Goal: Transaction & Acquisition: Obtain resource

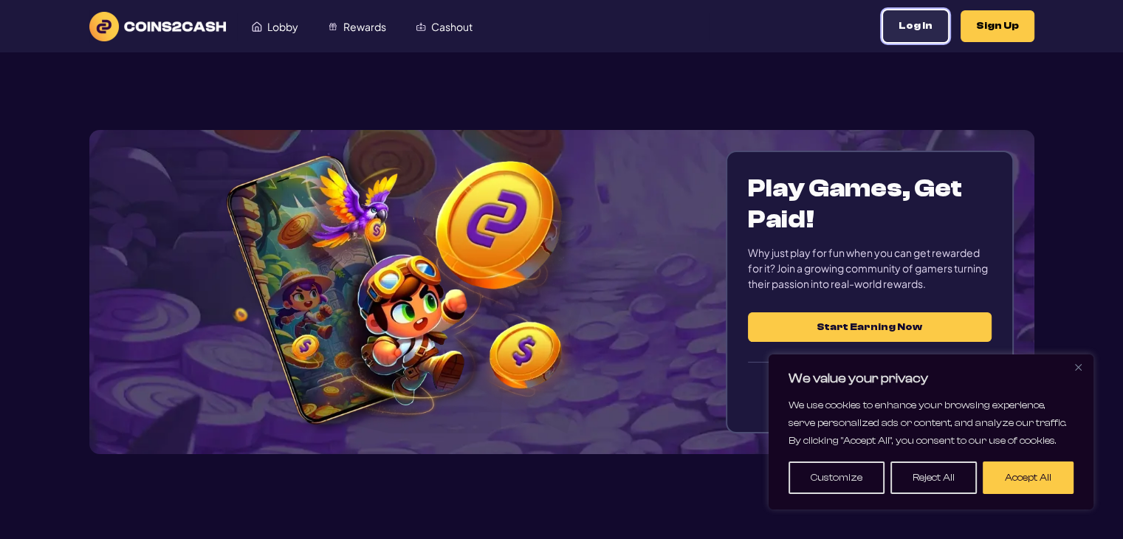
drag, startPoint x: 933, startPoint y: 27, endPoint x: 912, endPoint y: 245, distance: 219.6
click at [933, 27] on button "Log In" at bounding box center [915, 26] width 65 height 32
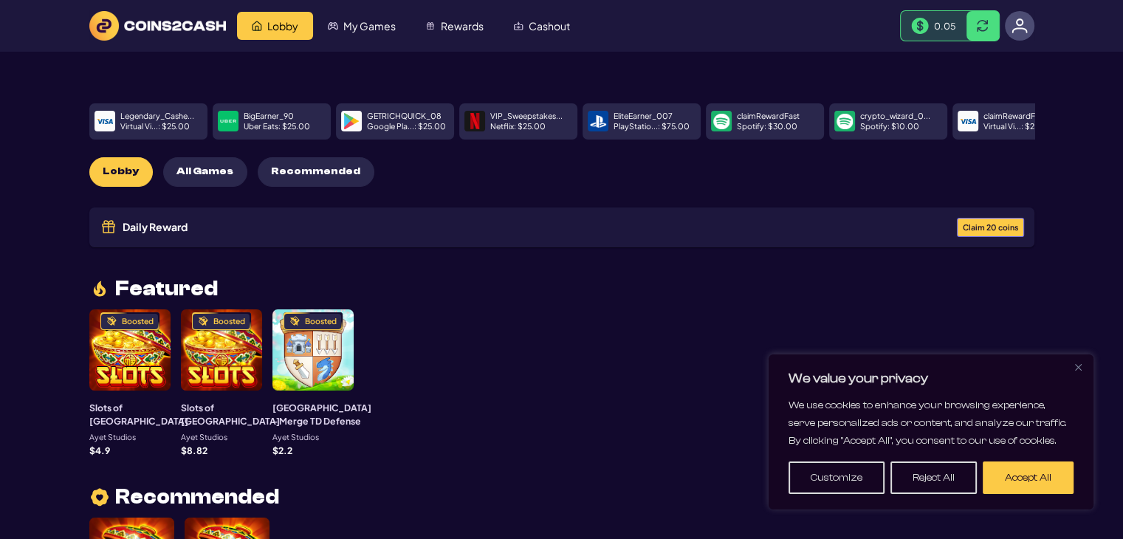
click at [109, 357] on div "Boosted" at bounding box center [129, 349] width 81 height 81
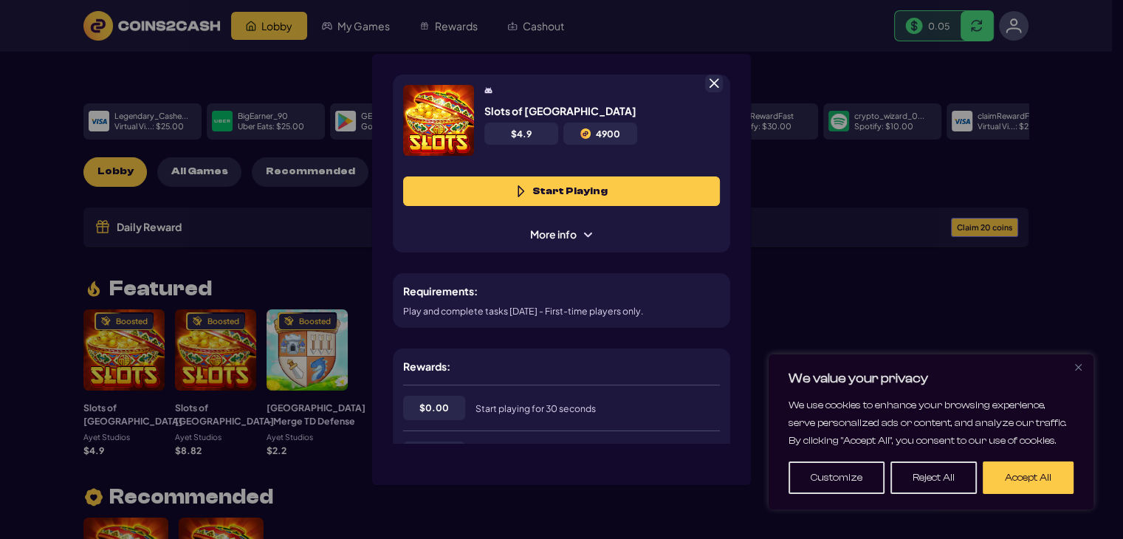
scroll to position [74, 0]
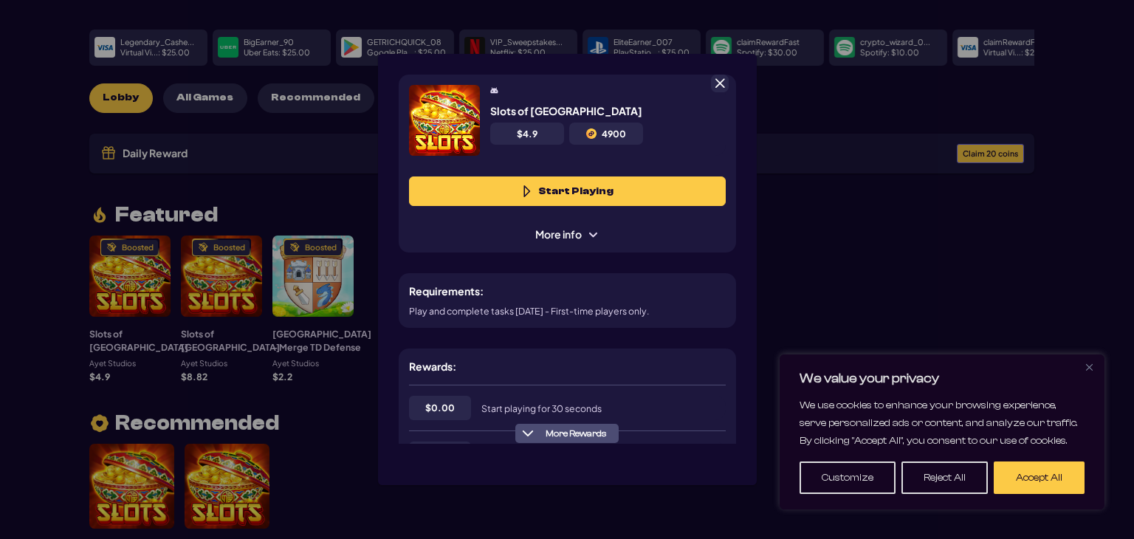
click at [977, 267] on div "Slots of Vegas $ 4.9 4900 Start Playing More info Requirements: Play and comple…" at bounding box center [567, 269] width 1134 height 539
click at [1013, 148] on div "Slots of Vegas $ 4.9 4900 Start Playing More info Requirements: Play and comple…" at bounding box center [567, 269] width 1134 height 539
click at [718, 79] on span at bounding box center [719, 83] width 13 height 13
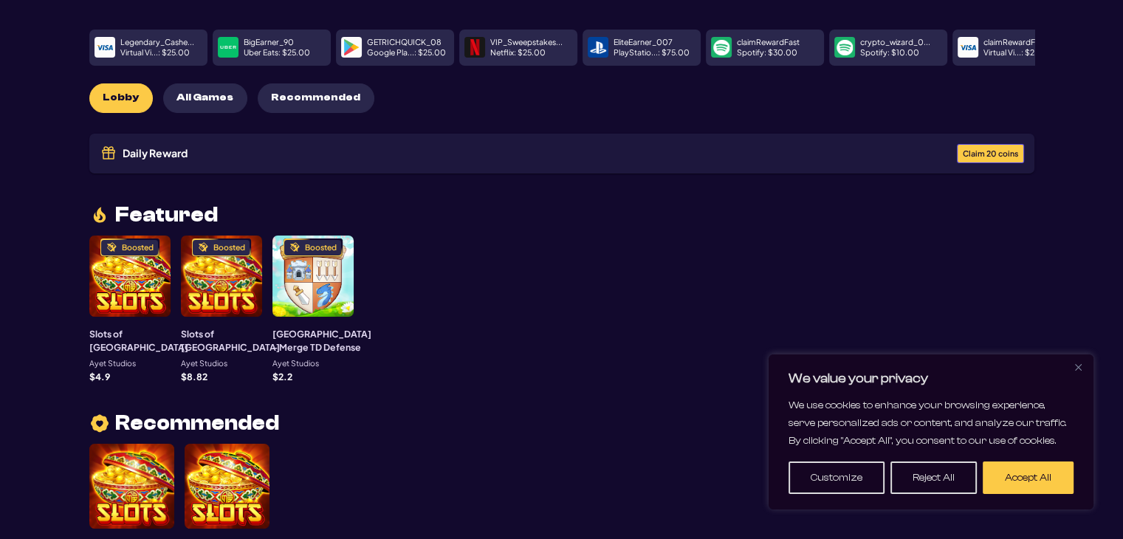
click at [997, 154] on span "Claim 20 coins" at bounding box center [990, 154] width 55 height 8
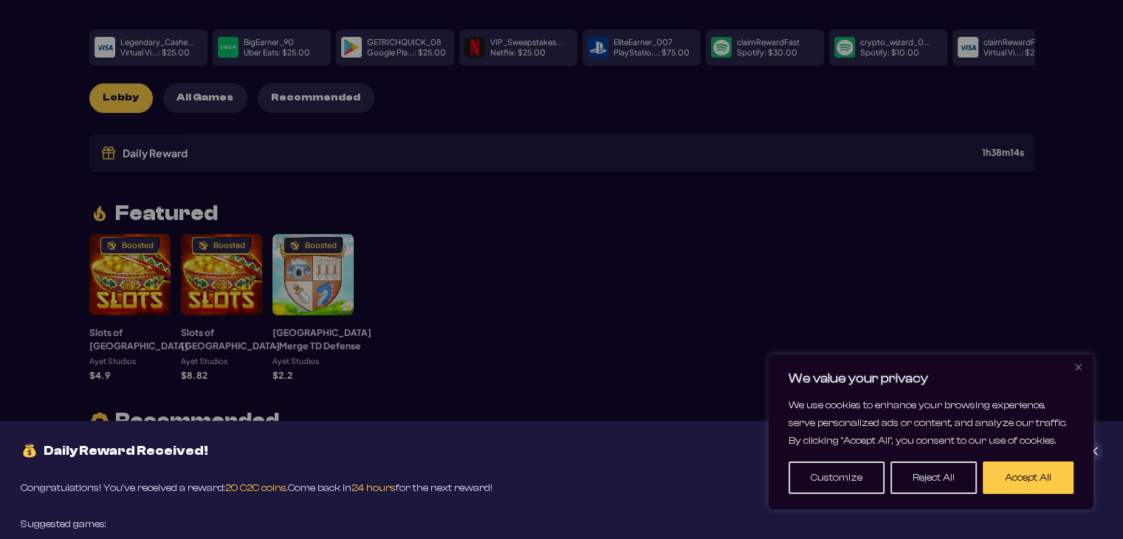
click at [602, 347] on div "Daily Reward Received! Congratulations! You’ve received a reward: 20 C2C coins.…" at bounding box center [561, 269] width 1123 height 539
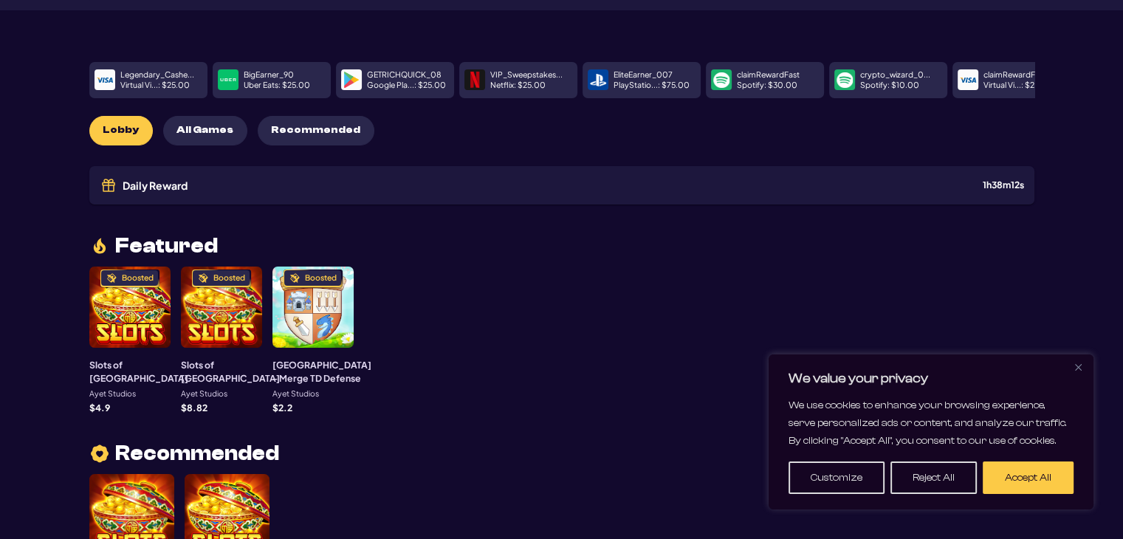
scroll to position [0, 0]
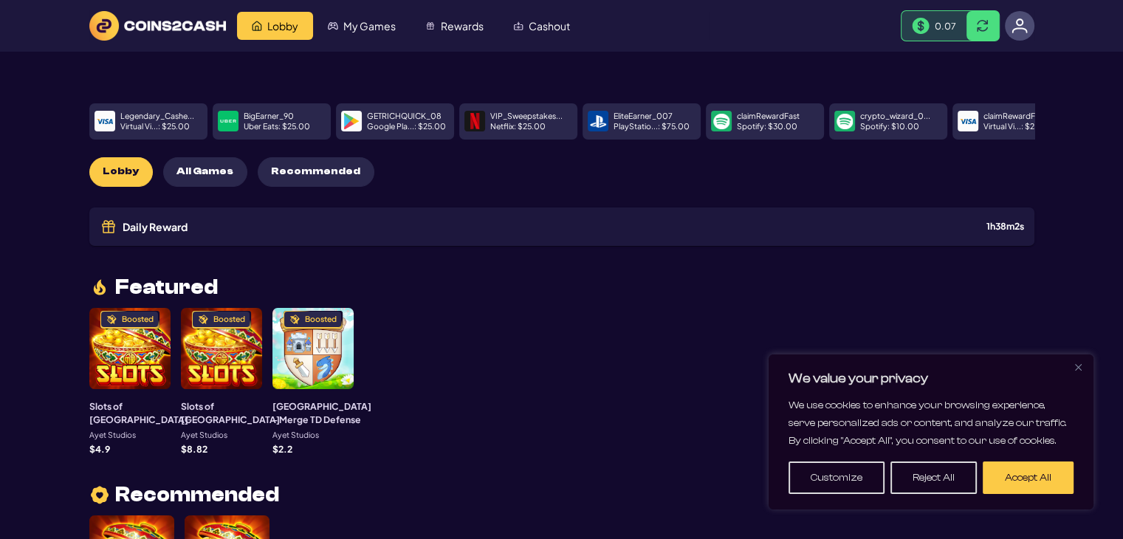
click at [278, 360] on div "Boosted" at bounding box center [312, 348] width 81 height 81
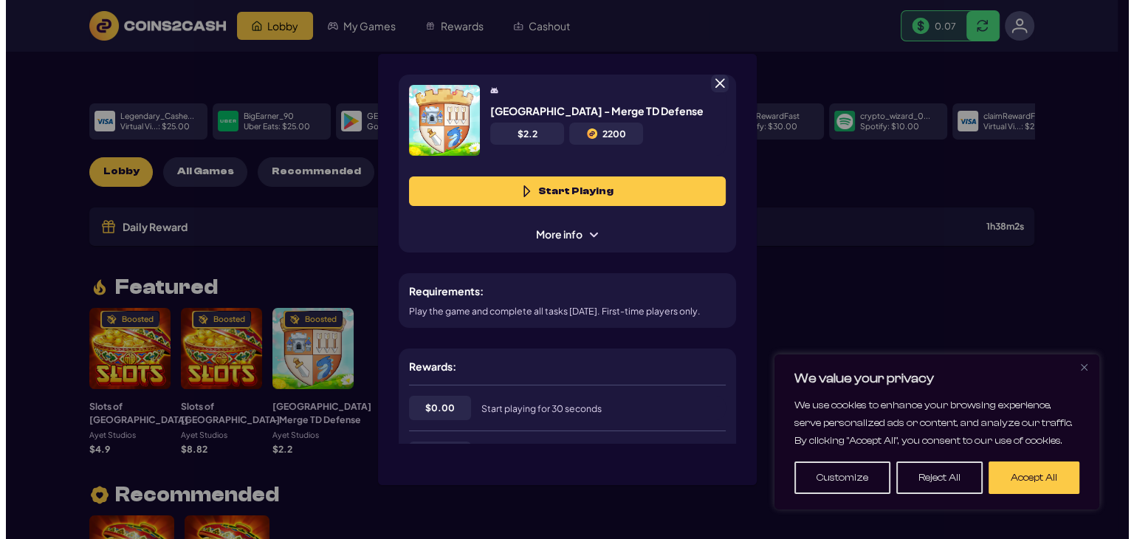
scroll to position [74, 0]
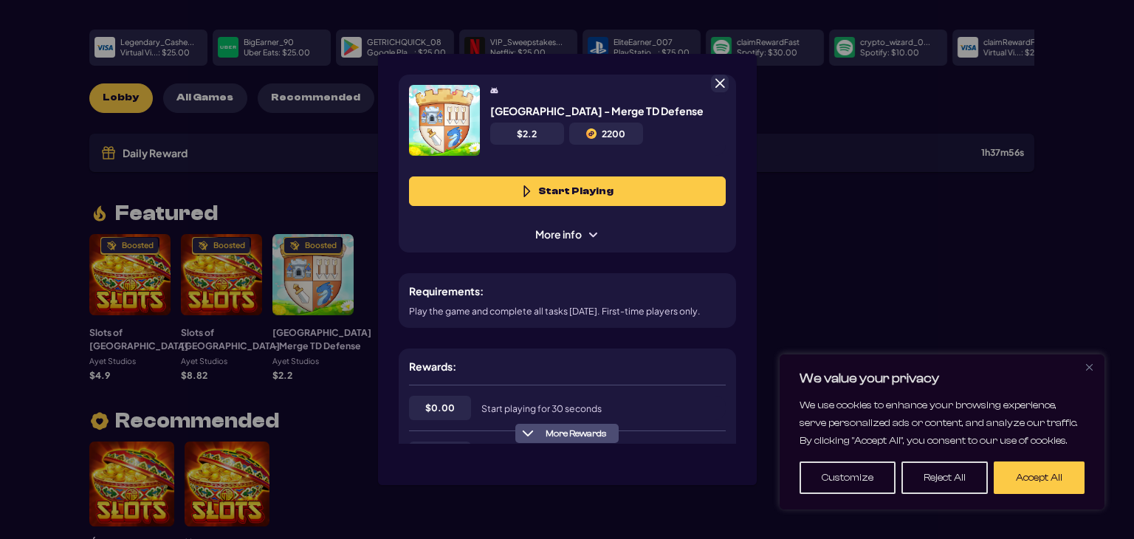
click at [562, 435] on span "More Rewards" at bounding box center [576, 433] width 72 height 11
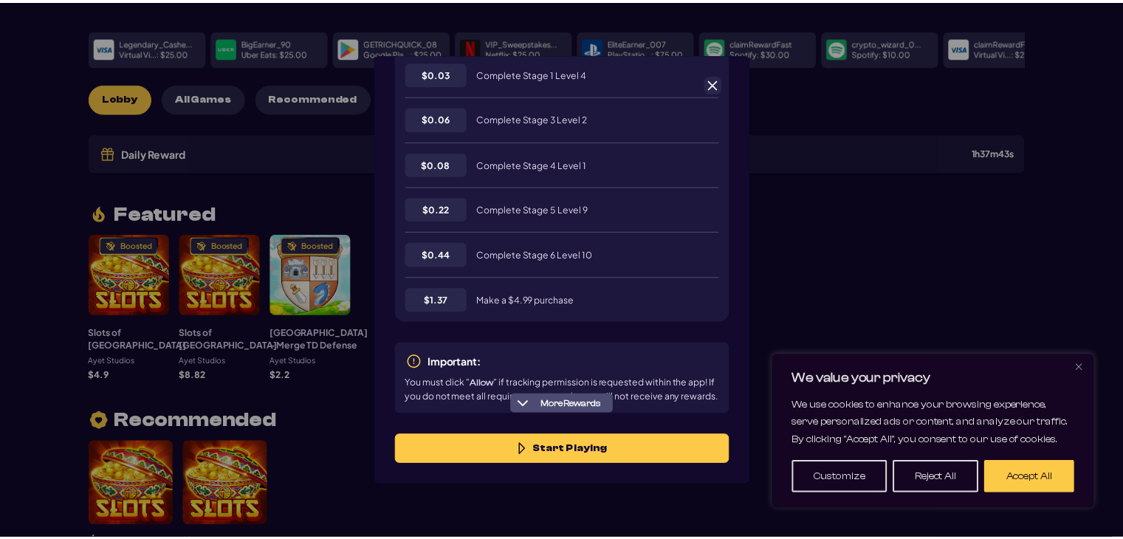
scroll to position [393, 0]
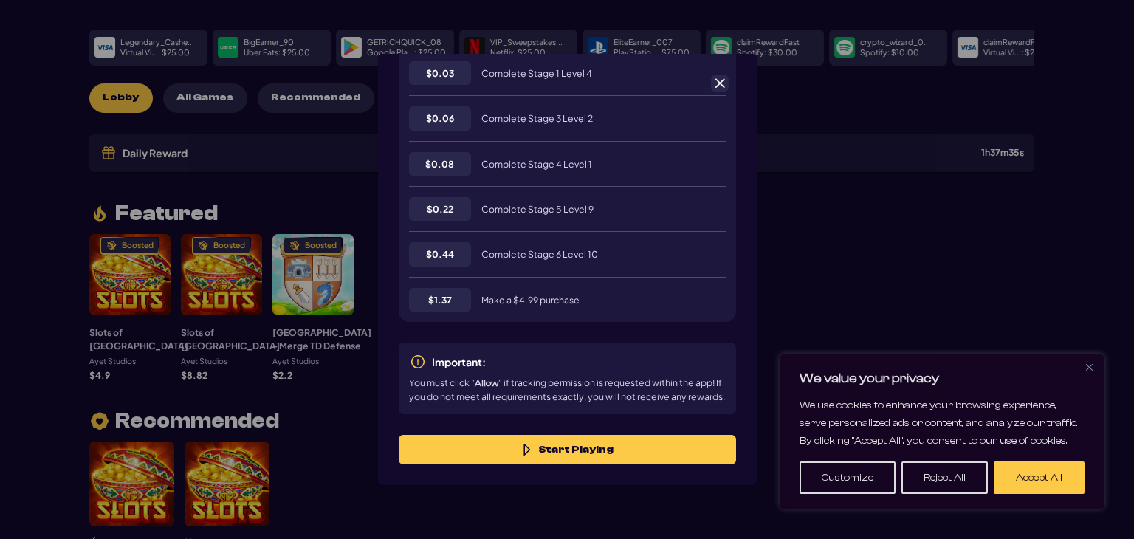
click at [721, 83] on span at bounding box center [719, 83] width 13 height 13
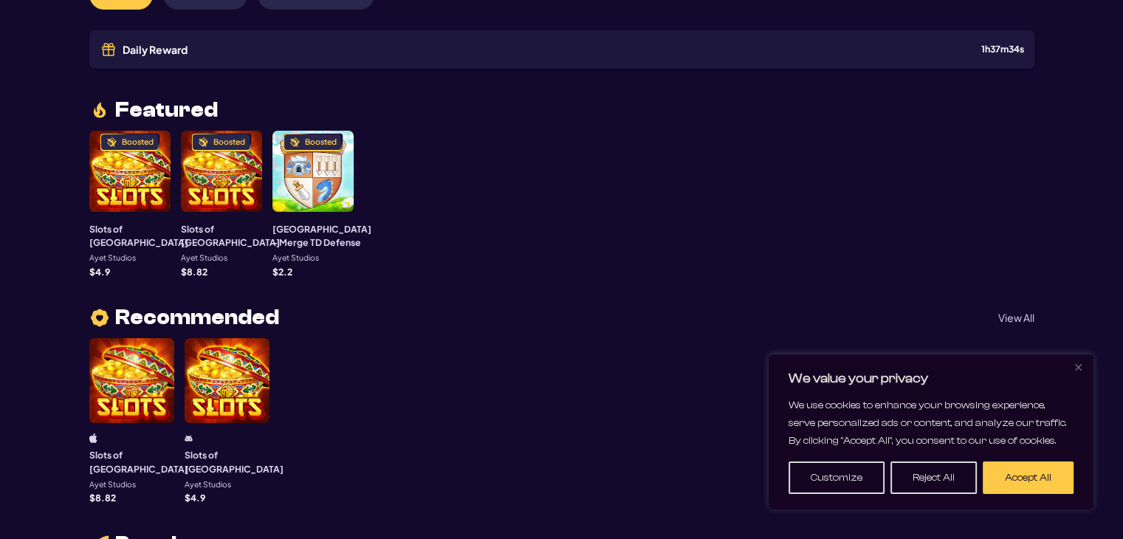
scroll to position [295, 0]
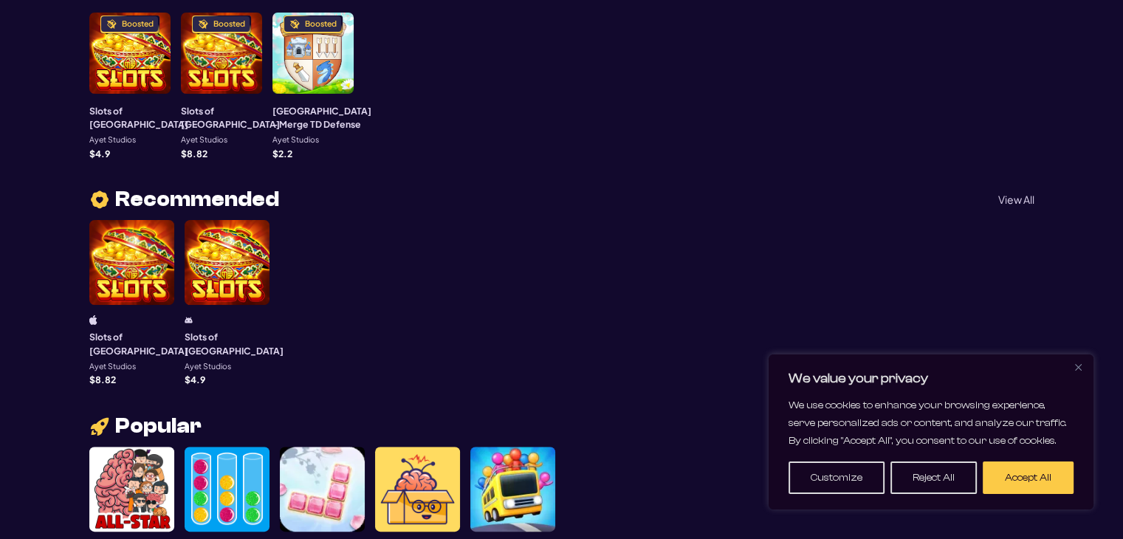
click at [1075, 367] on img "Close" at bounding box center [1078, 367] width 7 height 7
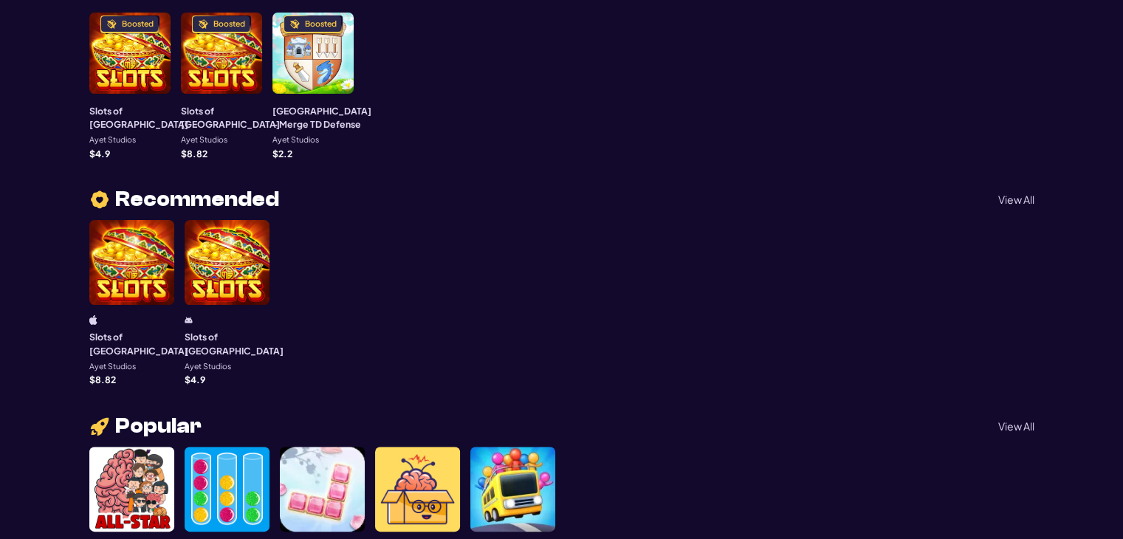
scroll to position [591, 0]
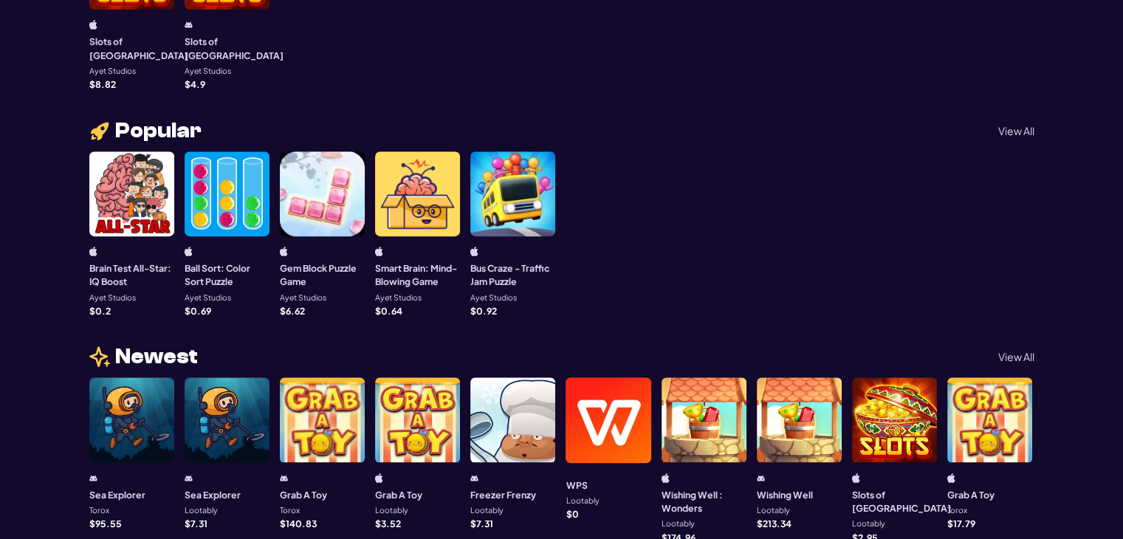
click at [124, 430] on div at bounding box center [131, 419] width 85 height 85
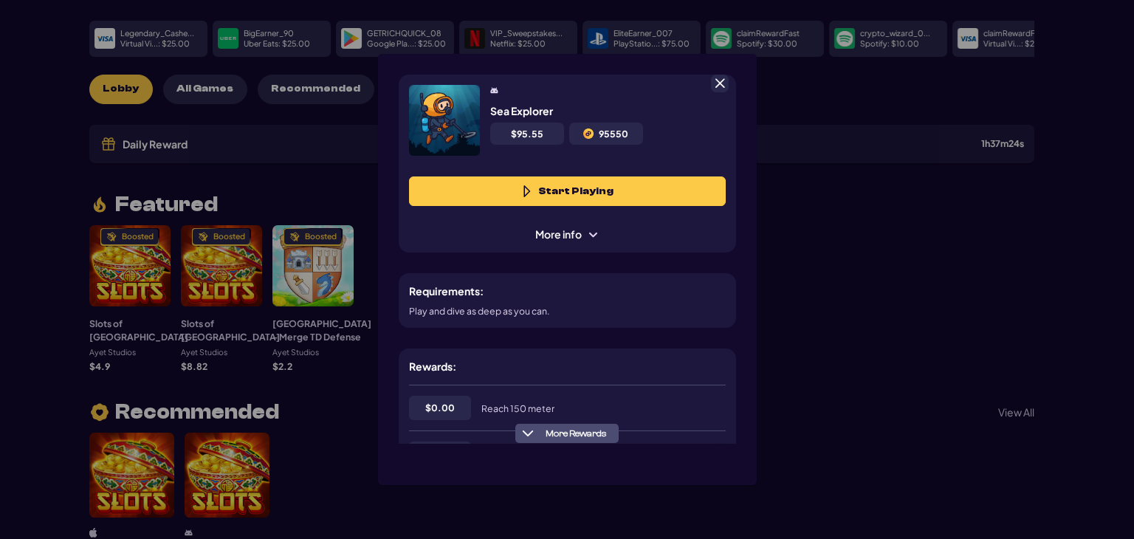
scroll to position [74, 0]
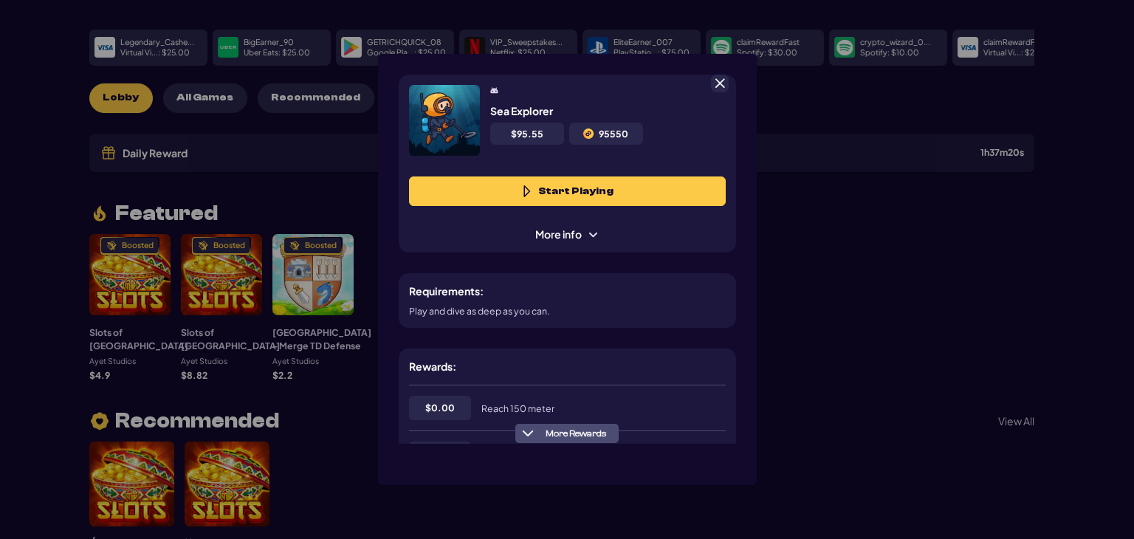
click at [586, 434] on span "More Rewards" at bounding box center [576, 433] width 72 height 11
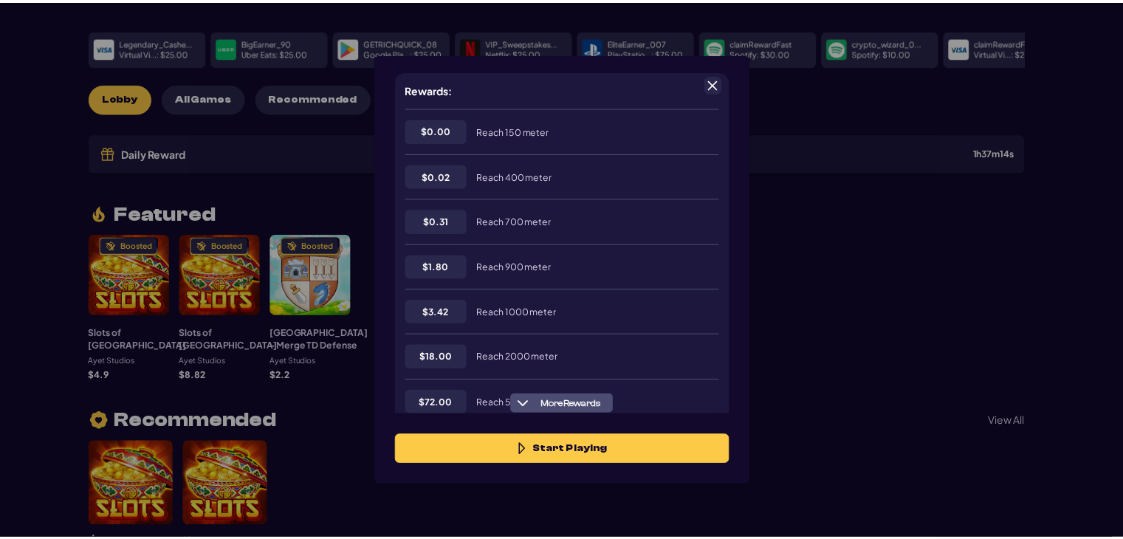
scroll to position [245, 0]
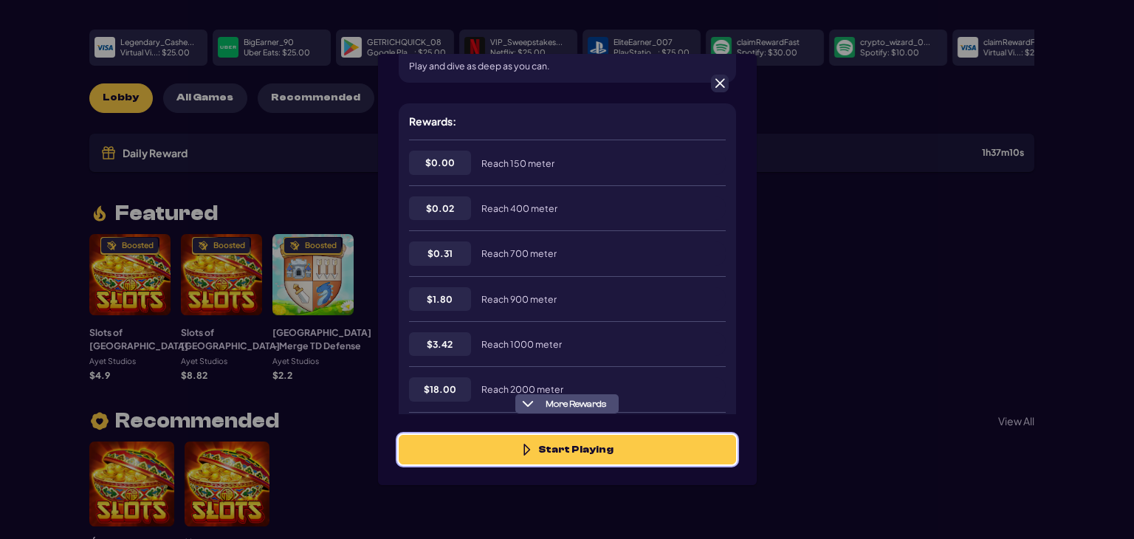
click at [562, 451] on button "Start Playing" at bounding box center [567, 450] width 337 height 30
click at [574, 447] on button "Start Playing" at bounding box center [567, 450] width 337 height 30
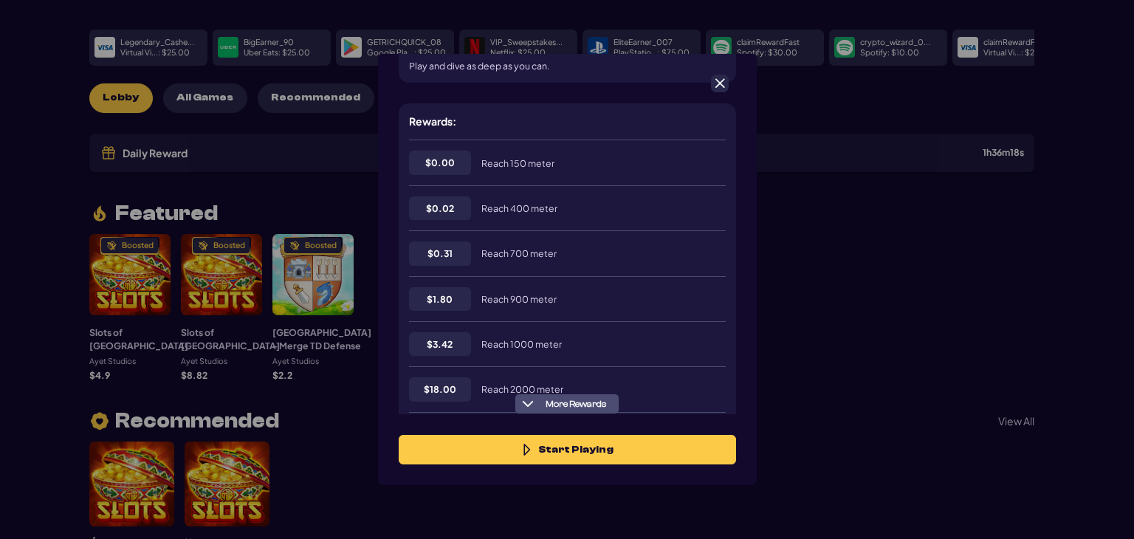
click at [721, 83] on span at bounding box center [719, 83] width 13 height 13
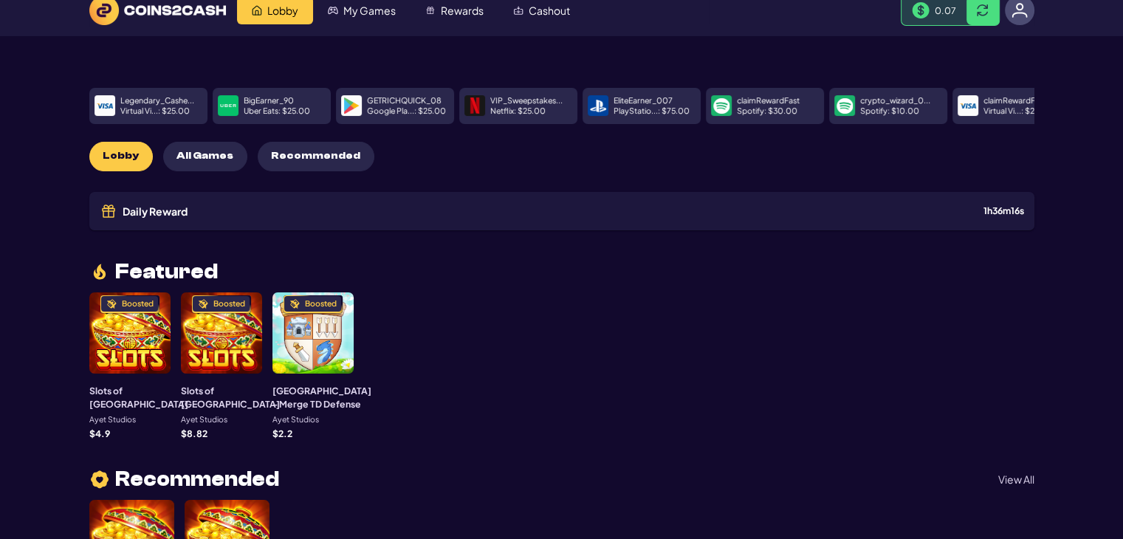
scroll to position [0, 0]
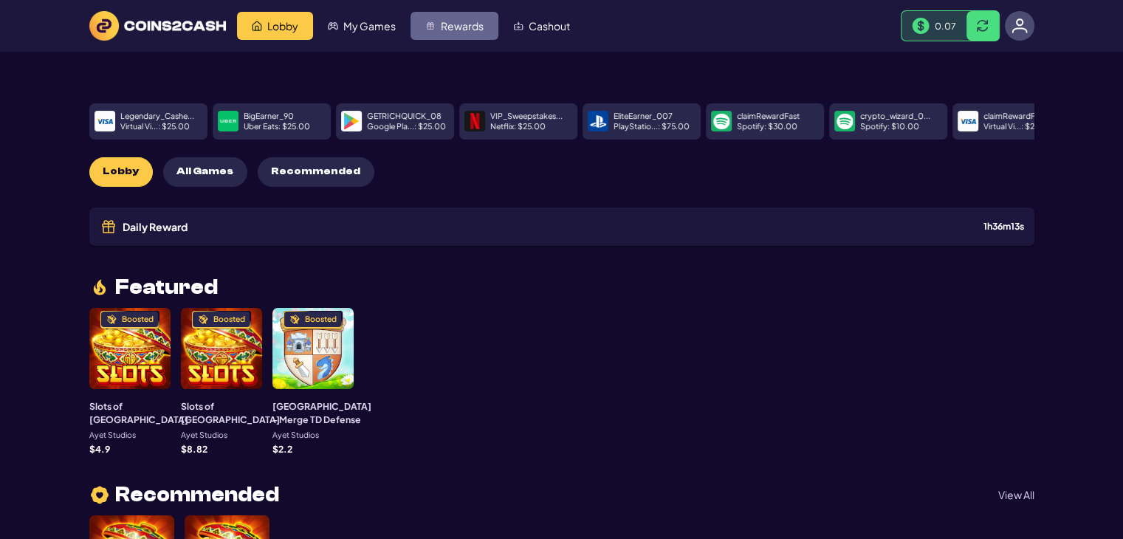
click at [463, 22] on span "Rewards" at bounding box center [462, 26] width 43 height 10
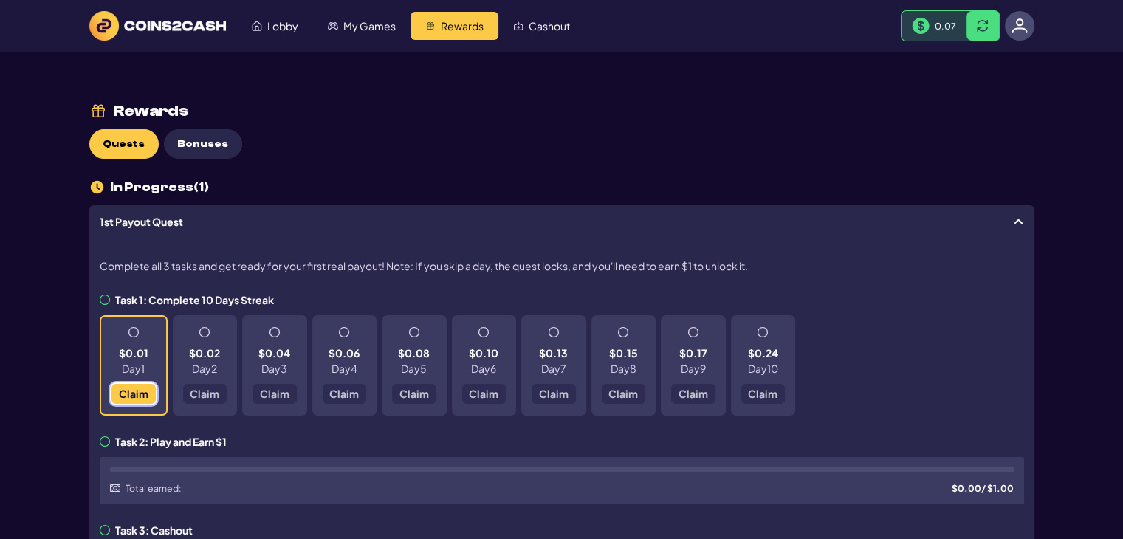
click at [131, 391] on span "Claim" at bounding box center [133, 393] width 30 height 10
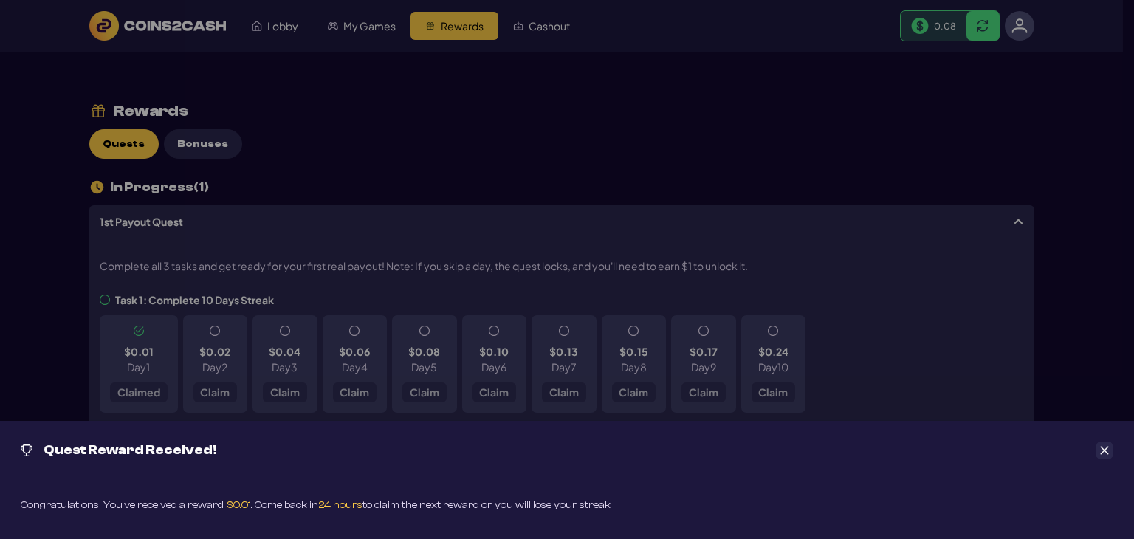
click at [1105, 448] on icon "Close" at bounding box center [1105, 451] width 8 height 8
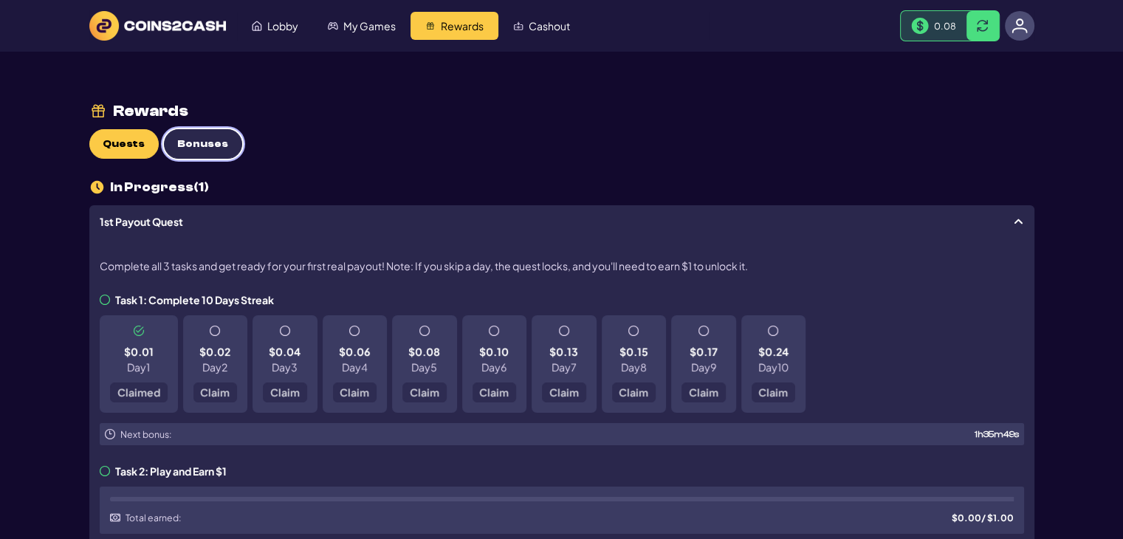
click at [197, 138] on span "Bonuses" at bounding box center [202, 144] width 51 height 13
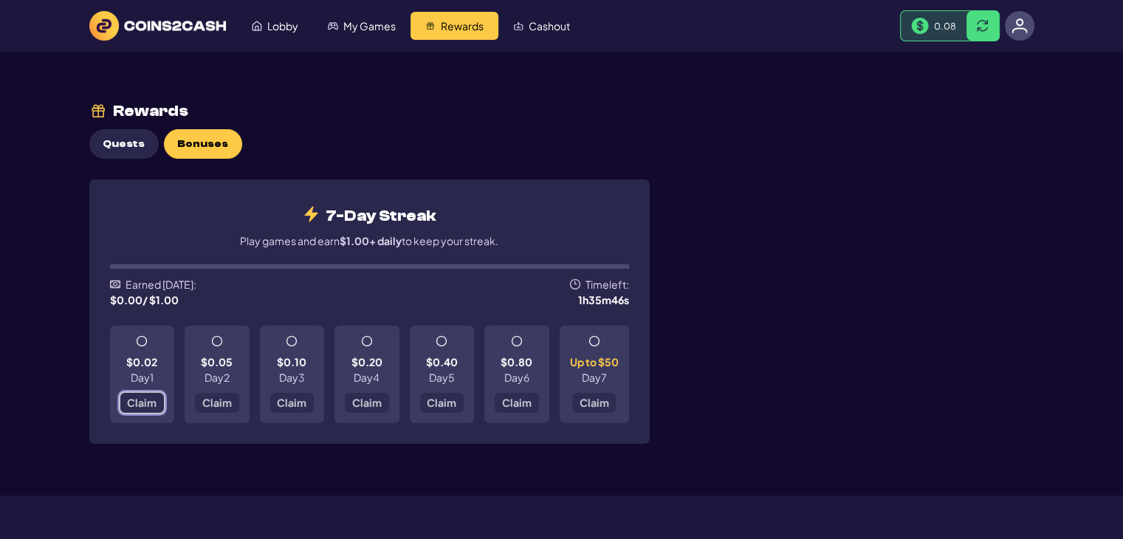
click at [140, 402] on span "Claim" at bounding box center [142, 402] width 30 height 10
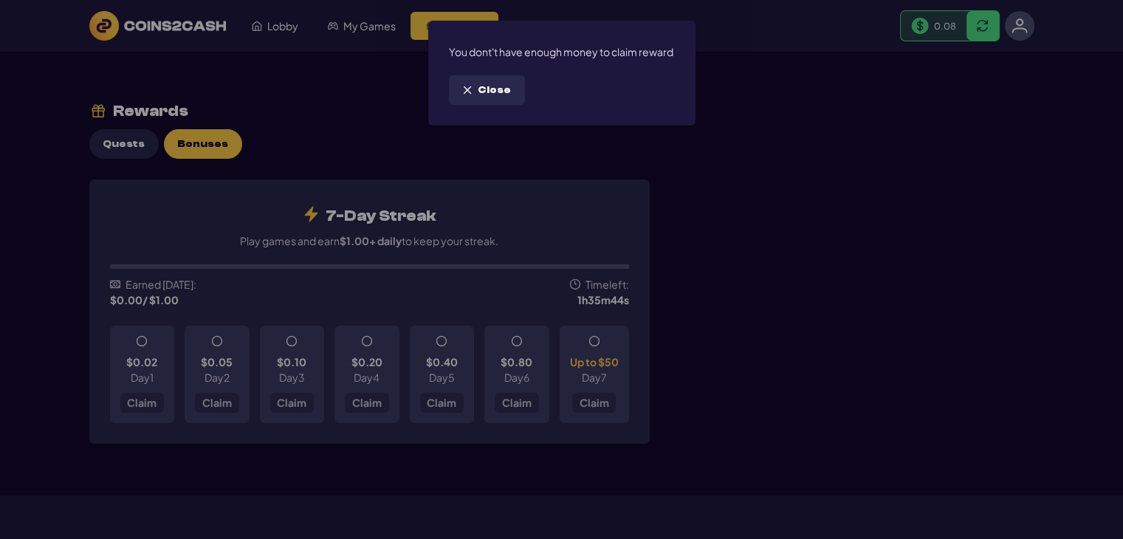
click at [142, 340] on div "You dont't have enough money to claim reward Close" at bounding box center [561, 269] width 1123 height 539
click at [142, 339] on div "You dont't have enough money to claim reward Close" at bounding box center [561, 269] width 1123 height 539
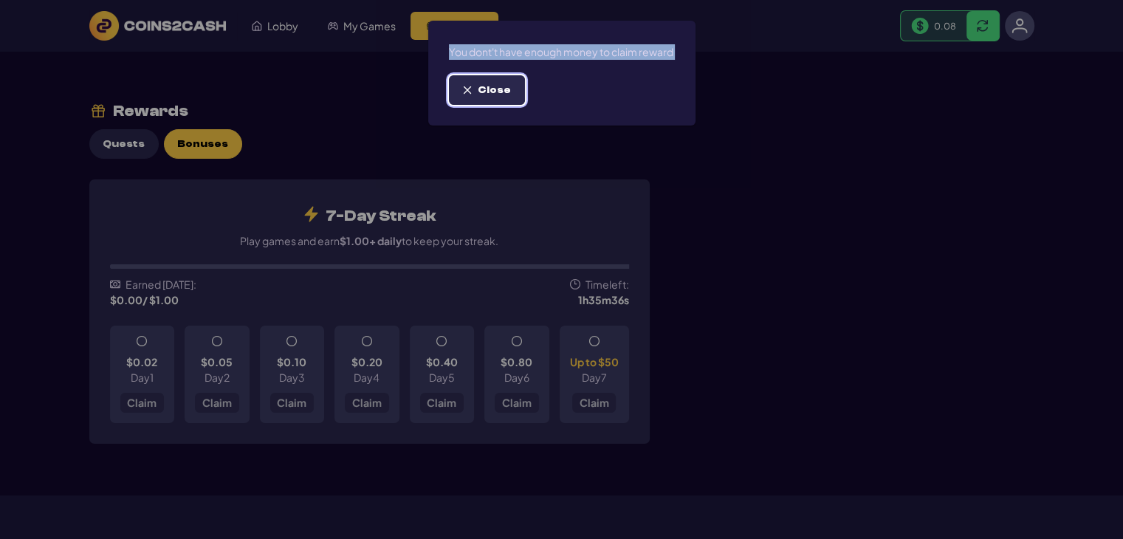
click at [505, 105] on button "Close" at bounding box center [487, 90] width 76 height 30
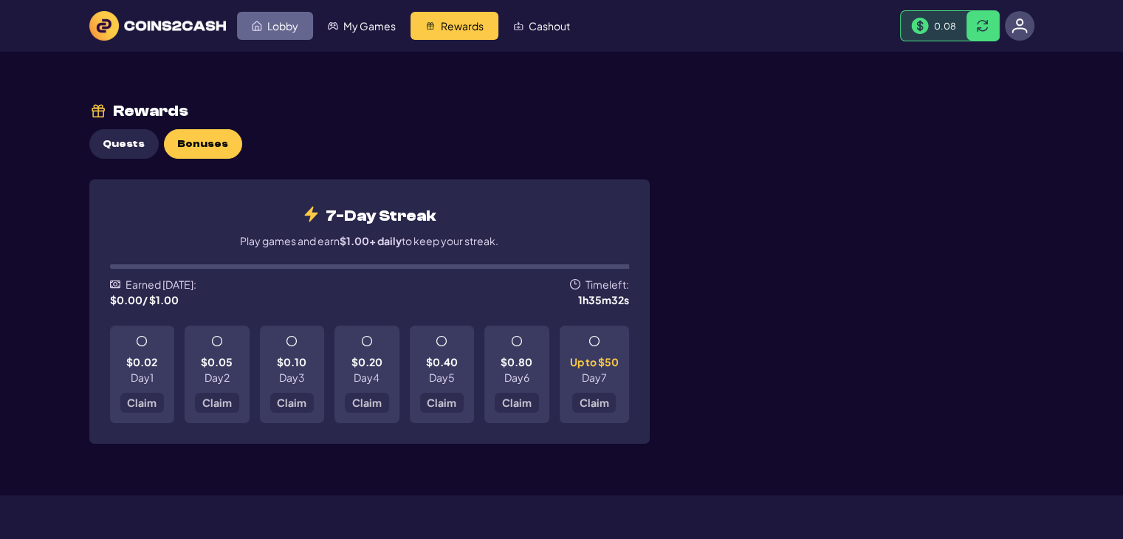
click at [290, 28] on span "Lobby" at bounding box center [282, 26] width 31 height 10
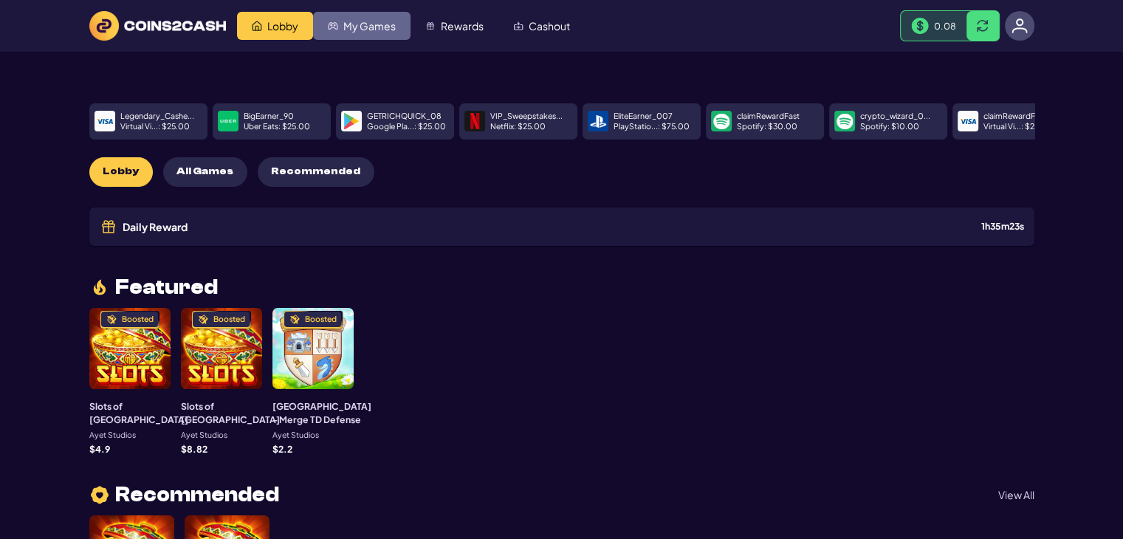
click at [362, 27] on span "My Games" at bounding box center [369, 26] width 52 height 10
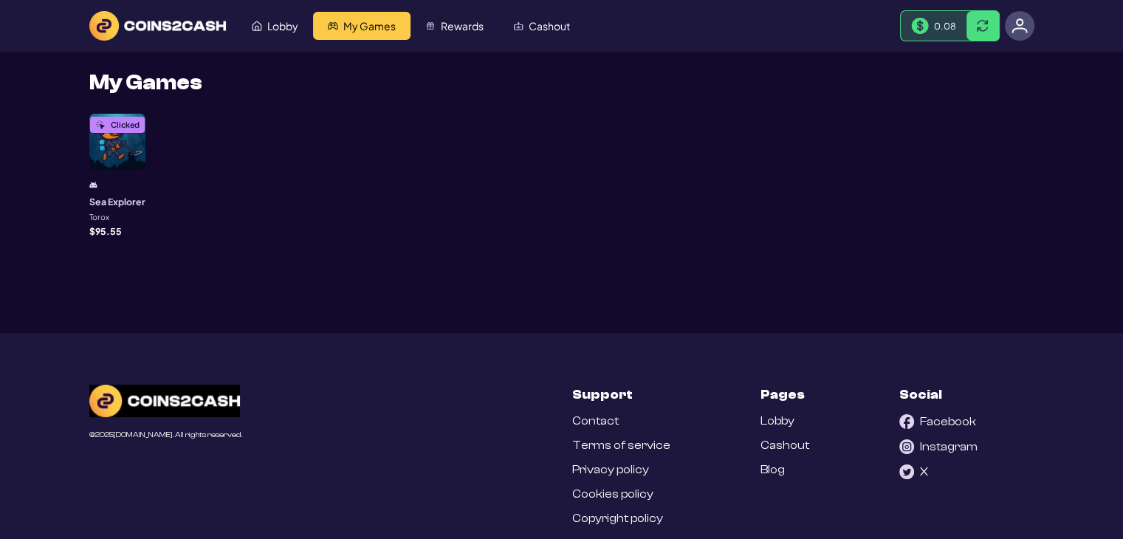
click at [104, 128] on img at bounding box center [100, 125] width 10 height 10
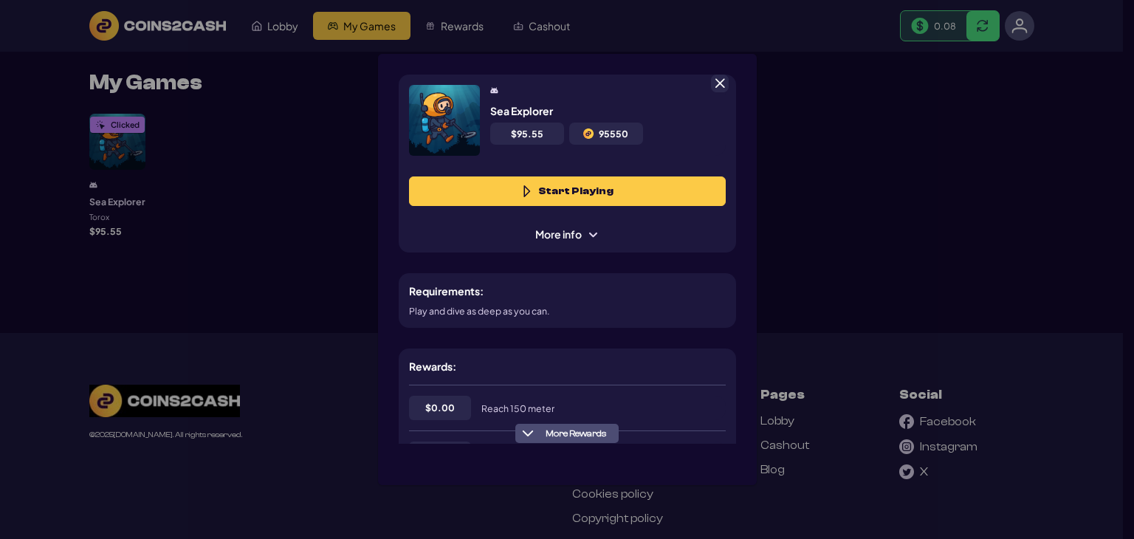
click at [574, 439] on button "More Rewards" at bounding box center [566, 433] width 103 height 19
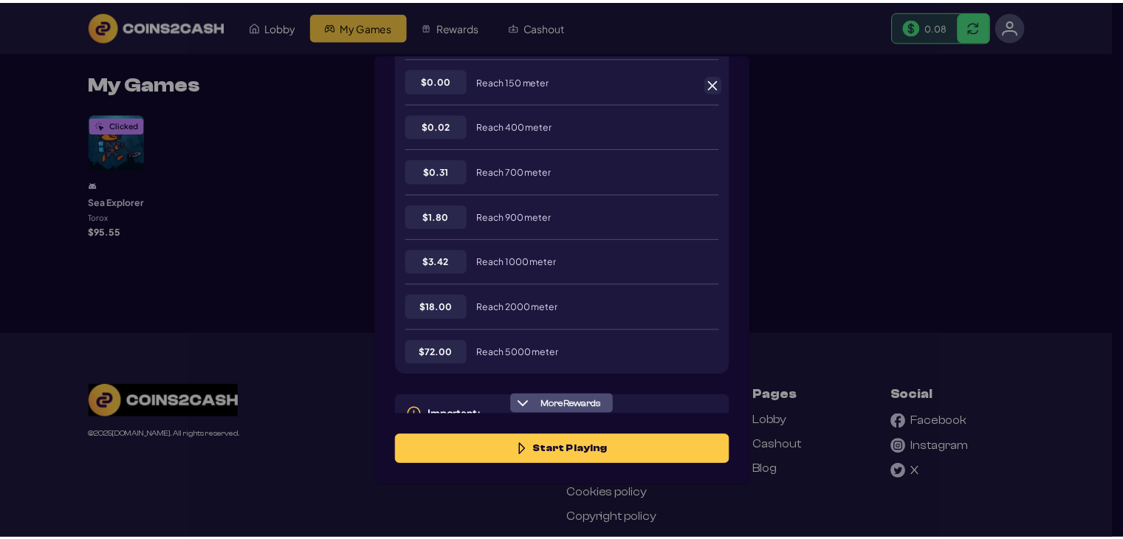
scroll to position [363, 0]
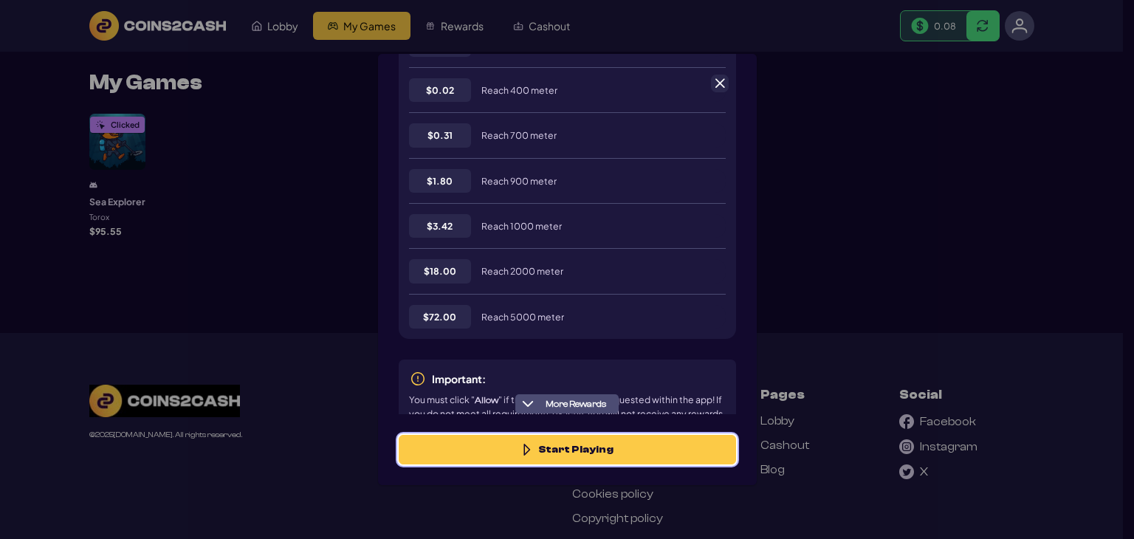
click at [555, 445] on button "Start Playing" at bounding box center [567, 450] width 337 height 30
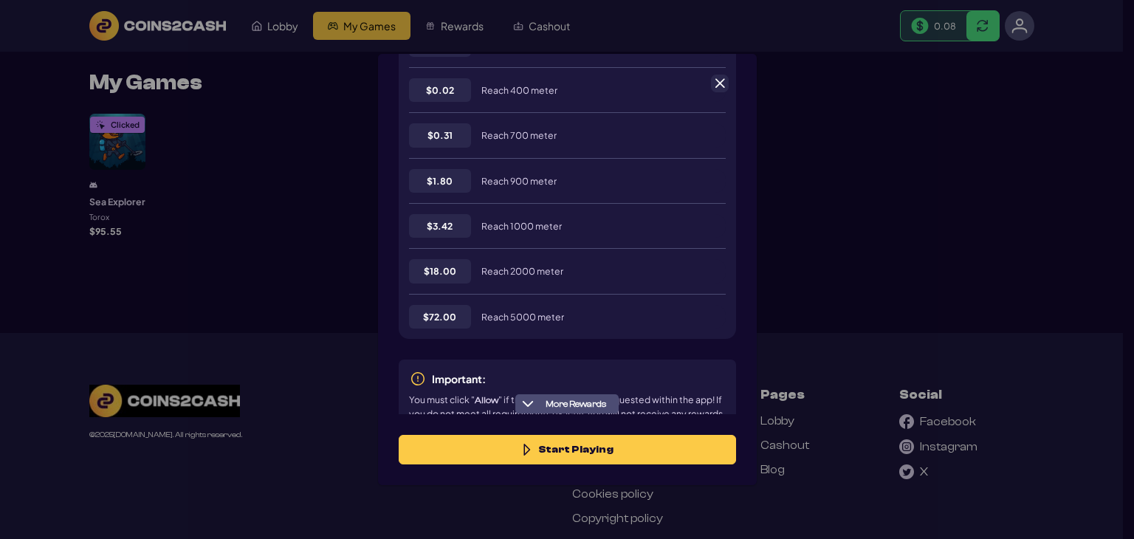
click at [718, 80] on span at bounding box center [719, 83] width 13 height 13
